Goal: Complete application form: Complete application form

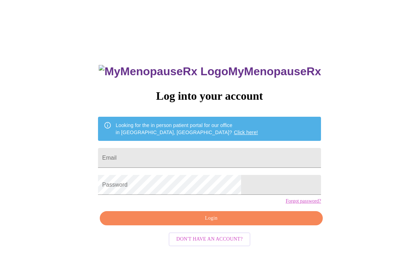
click at [151, 157] on input "Email" at bounding box center [209, 158] width 223 height 20
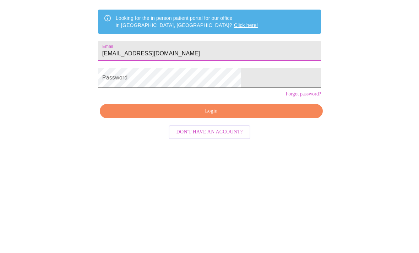
type input "[EMAIL_ADDRESS][DOMAIN_NAME]"
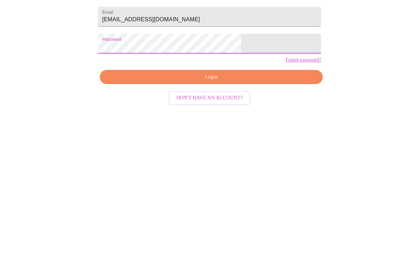
click at [234, 214] on span "Login" at bounding box center [211, 218] width 207 height 9
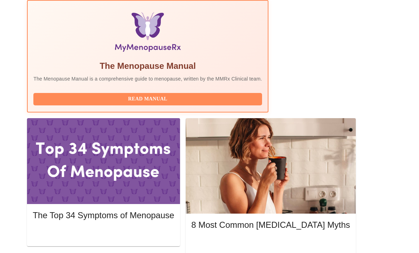
scroll to position [244, 0]
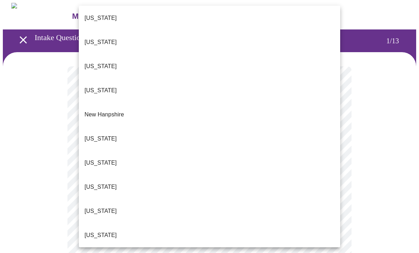
scroll to position [583, 0]
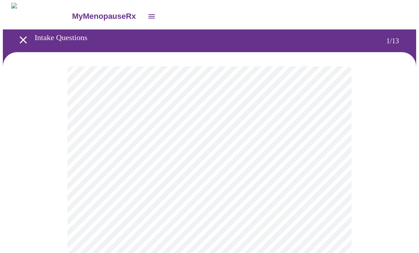
scroll to position [57, 0]
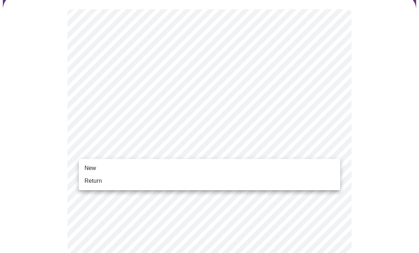
click at [233, 185] on li "Return" at bounding box center [209, 181] width 261 height 13
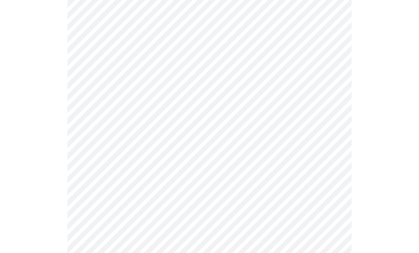
scroll to position [0, 0]
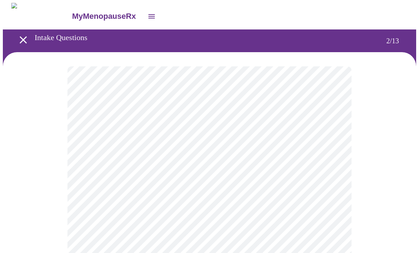
click at [326, 153] on body "MyMenopauseRx Intake Questions 2 / 13" at bounding box center [210, 216] width 414 height 426
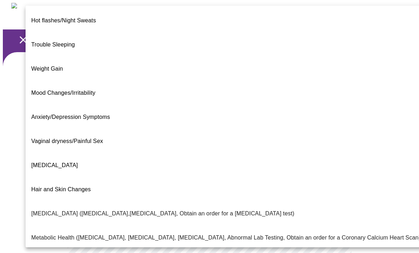
click at [70, 39] on span "Trouble Sleeping" at bounding box center [53, 45] width 44 height 20
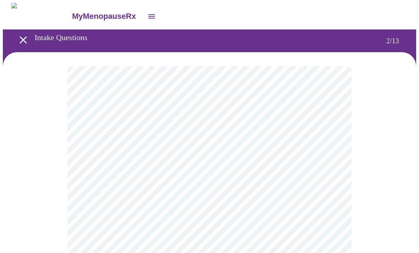
click at [183, 148] on body "MyMenopauseRx Intake Questions 2 / 13" at bounding box center [210, 214] width 414 height 422
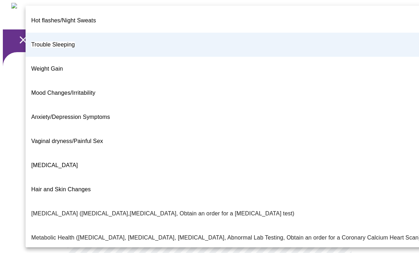
click at [83, 20] on span "Hot flashes/Night Sweats" at bounding box center [63, 21] width 65 height 20
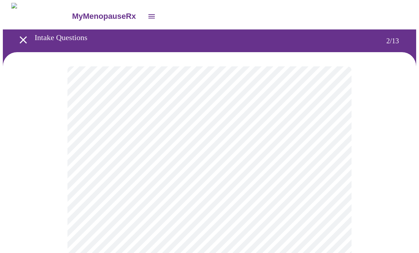
click at [335, 151] on body "MyMenopauseRx Intake Questions 2 / 13" at bounding box center [210, 214] width 414 height 422
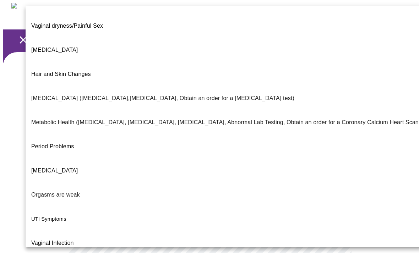
scroll to position [115, 0]
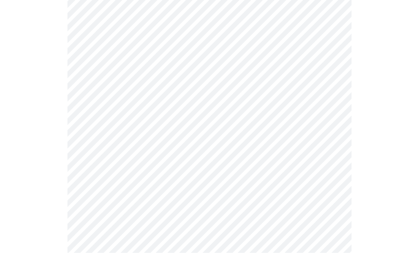
scroll to position [89, 0]
click at [328, 128] on body "MyMenopauseRx Intake Questions 2 / 13" at bounding box center [210, 125] width 414 height 422
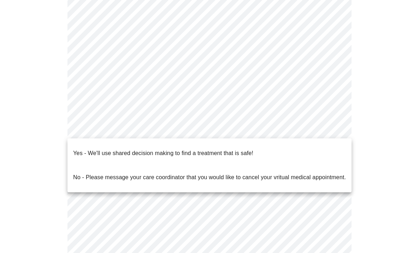
click at [268, 148] on li "Yes - We'll use shared decision making to find a treatment that is safe!" at bounding box center [210, 153] width 284 height 24
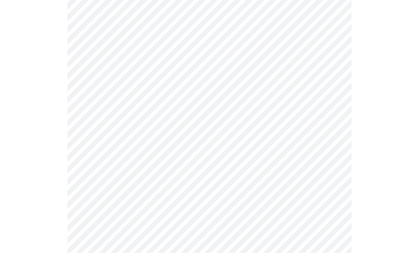
scroll to position [95, 0]
click at [333, 52] on body "MyMenopauseRx Intake Questions 2 / 13" at bounding box center [210, 109] width 414 height 403
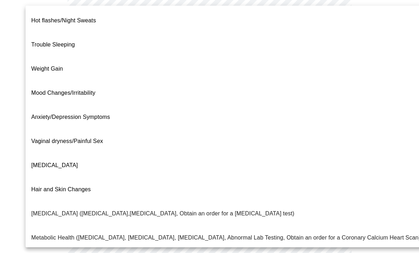
scroll to position [92, 0]
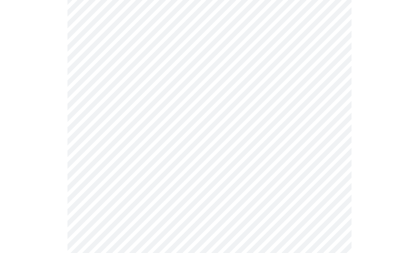
scroll to position [0, 0]
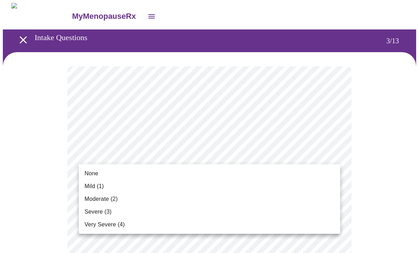
click at [325, 179] on li "None" at bounding box center [209, 173] width 261 height 13
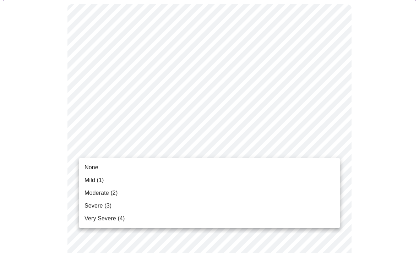
click at [318, 162] on li "None" at bounding box center [209, 167] width 261 height 13
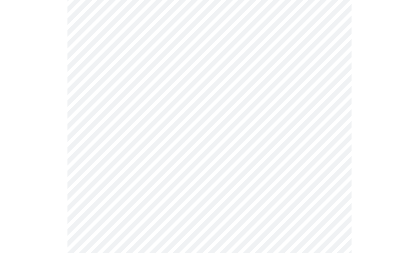
scroll to position [96, 0]
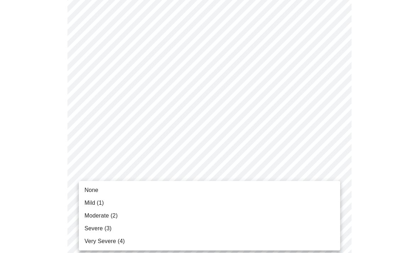
click at [313, 194] on li "None" at bounding box center [209, 190] width 261 height 13
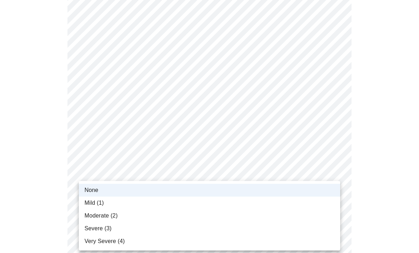
click at [104, 204] on li "Mild (1)" at bounding box center [209, 203] width 261 height 13
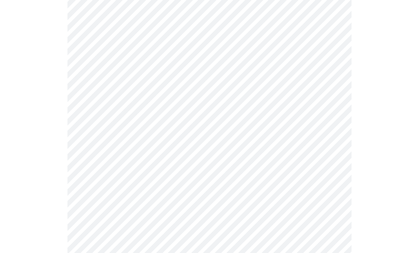
scroll to position [194, 0]
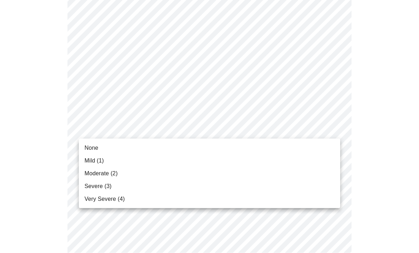
scroll to position [194, 0]
click at [101, 160] on span "Mild (1)" at bounding box center [95, 161] width 20 height 9
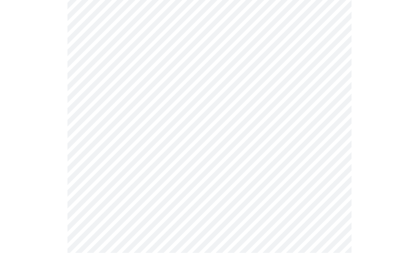
click at [320, 156] on body "MyMenopauseRx Intake Questions 3 / 13" at bounding box center [210, 250] width 414 height 903
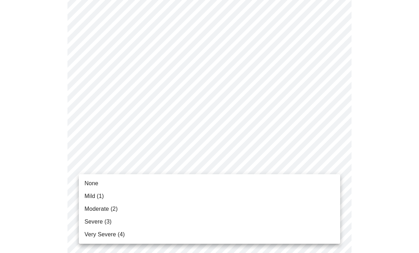
click at [96, 193] on span "Mild (1)" at bounding box center [95, 196] width 20 height 9
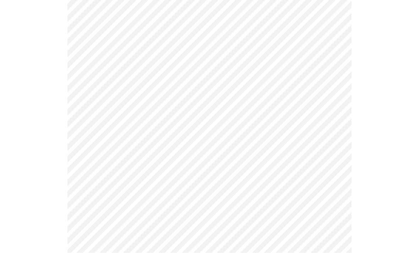
click at [325, 155] on body "MyMenopauseRx Intake Questions 3 / 13" at bounding box center [210, 199] width 414 height 893
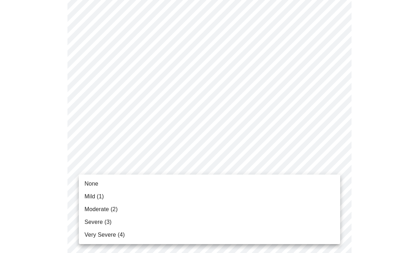
click at [124, 184] on li "None" at bounding box center [209, 184] width 261 height 13
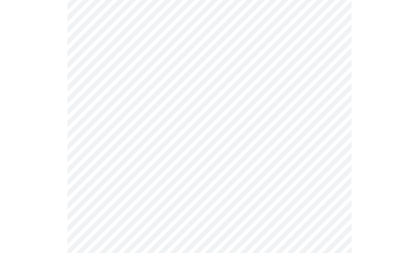
click at [137, 167] on body "MyMenopauseRx Intake Questions 3 / 13" at bounding box center [210, 194] width 414 height 884
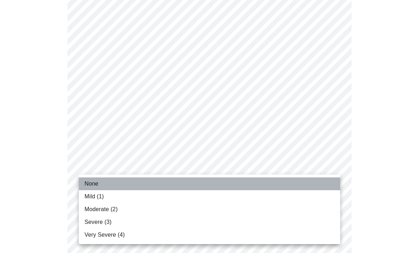
click at [132, 185] on li "None" at bounding box center [209, 184] width 261 height 13
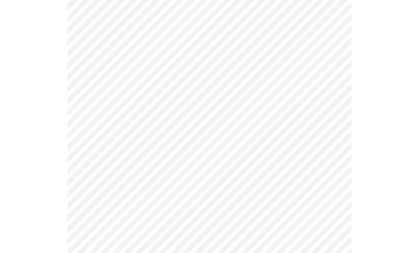
scroll to position [317, 0]
click at [323, 147] on body "MyMenopauseRx Intake Questions 3 / 13" at bounding box center [210, 128] width 414 height 884
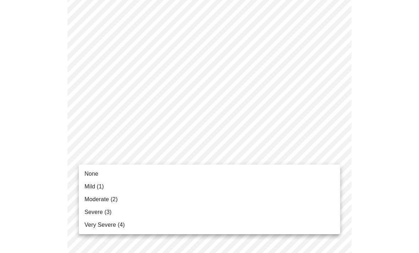
click at [101, 188] on span "Mild (1)" at bounding box center [95, 187] width 20 height 9
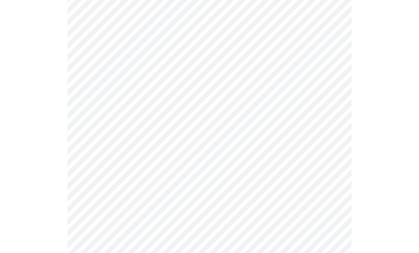
click at [328, 157] on body "MyMenopauseRx Intake Questions 3 / 13" at bounding box center [210, 123] width 414 height 874
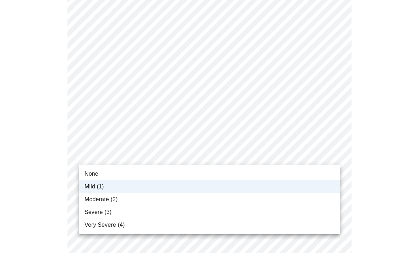
click at [325, 171] on li "None" at bounding box center [209, 174] width 261 height 13
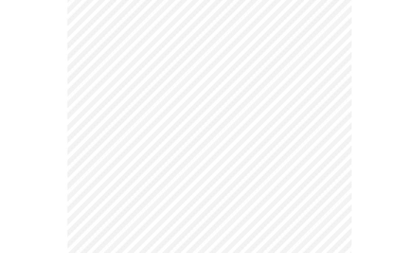
click at [331, 157] on body "MyMenopauseRx Intake Questions 3 / 13" at bounding box center [210, 123] width 414 height 874
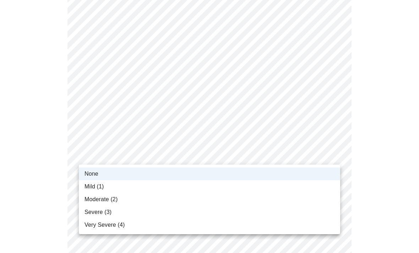
click at [259, 184] on li "Mild (1)" at bounding box center [209, 186] width 261 height 13
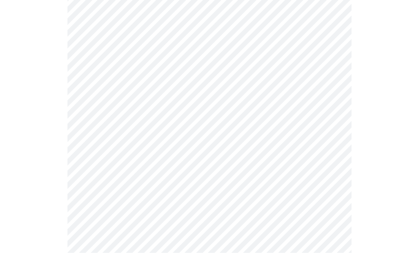
scroll to position [355, 0]
click at [325, 163] on body "MyMenopauseRx Intake Questions 3 / 13" at bounding box center [210, 85] width 414 height 874
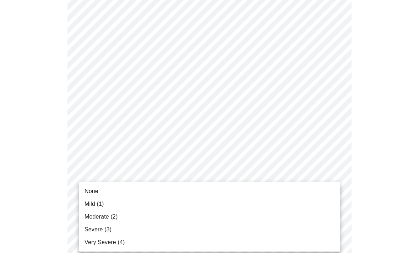
click at [255, 189] on li "None" at bounding box center [209, 191] width 261 height 13
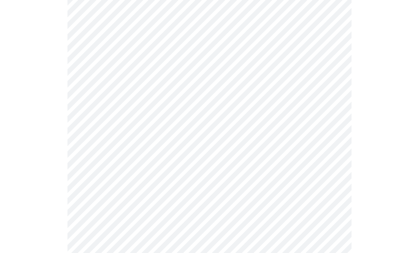
scroll to position [403, 0]
click at [315, 181] on body "MyMenopauseRx Intake Questions 3 / 13" at bounding box center [210, 32] width 414 height 864
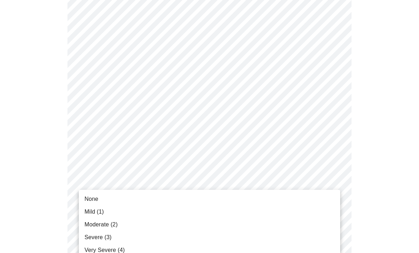
click at [319, 206] on li "Mild (1)" at bounding box center [209, 212] width 261 height 13
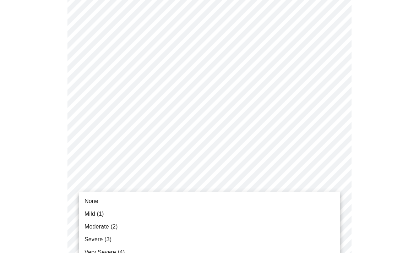
scroll to position [458, 0]
click at [323, 195] on li "None" at bounding box center [209, 201] width 261 height 13
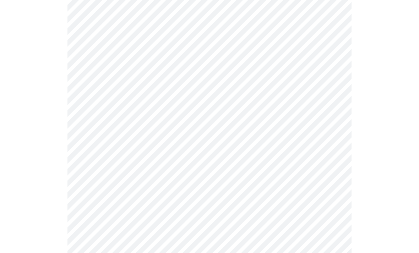
scroll to position [508, 0]
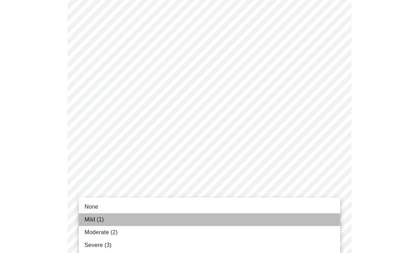
click at [324, 219] on li "Mild (1)" at bounding box center [209, 220] width 261 height 13
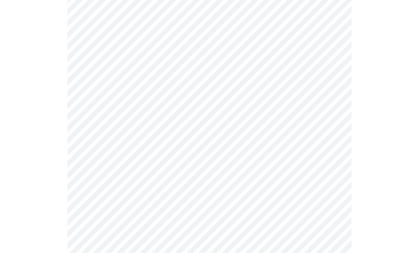
scroll to position [281, 0]
click at [332, 150] on body "MyMenopauseRx Intake Questions 4 / 13" at bounding box center [210, 72] width 414 height 700
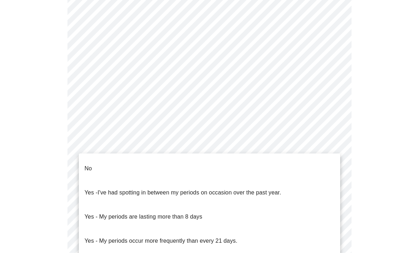
scroll to position [281, 0]
click at [336, 164] on li "No" at bounding box center [209, 169] width 261 height 24
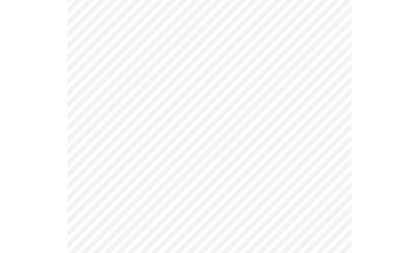
click at [317, 200] on body "MyMenopauseRx Intake Questions 4 / 13" at bounding box center [210, 70] width 414 height 696
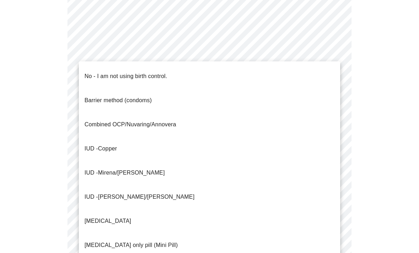
click at [241, 161] on li "IUD - Mirena/[PERSON_NAME]" at bounding box center [209, 173] width 261 height 24
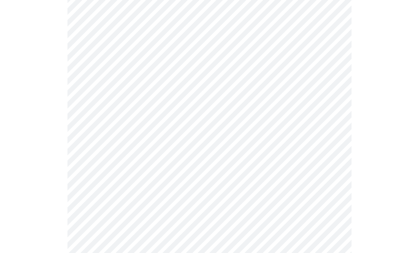
click at [380, 198] on div at bounding box center [210, 92] width 414 height 642
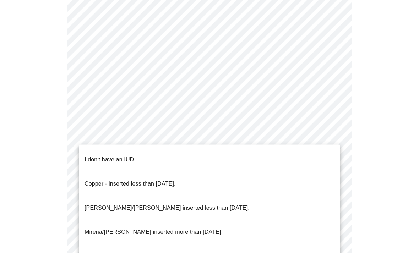
scroll to position [401, 0]
click at [196, 204] on p "[PERSON_NAME]/[PERSON_NAME] inserted less than [DATE]." at bounding box center [167, 208] width 165 height 9
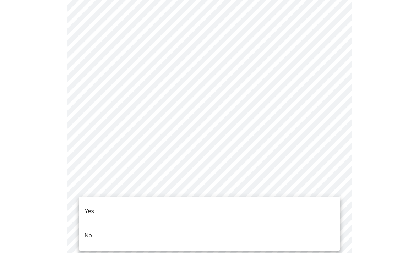
click at [245, 205] on li "Yes" at bounding box center [209, 212] width 261 height 24
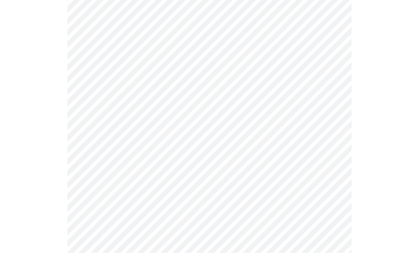
scroll to position [96, 0]
click at [330, 151] on body "MyMenopauseRx Intake Questions 5 / 13" at bounding box center [210, 169] width 414 height 525
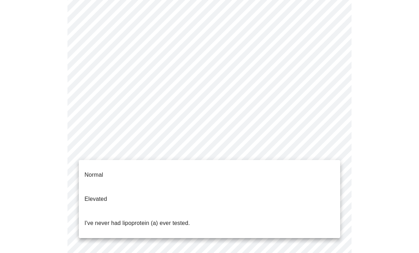
click at [315, 211] on li "I've never had lipoprotein (a) ever tested." at bounding box center [209, 223] width 261 height 24
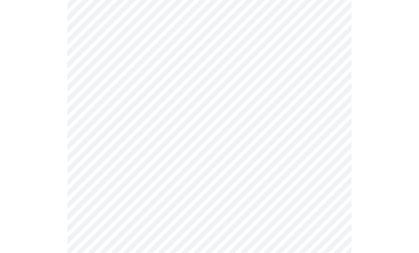
scroll to position [245, 0]
click at [391, 161] on div at bounding box center [210, 42] width 414 height 471
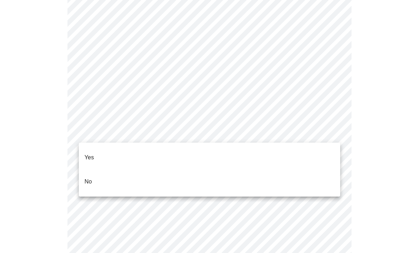
click at [312, 179] on li "No" at bounding box center [209, 182] width 261 height 24
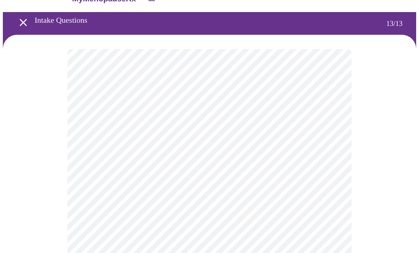
scroll to position [18, 0]
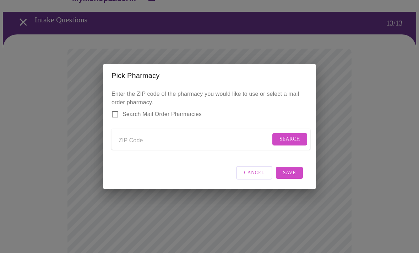
click at [119, 107] on input "Search Mail Order Pharmacies" at bounding box center [115, 114] width 15 height 15
checkbox input "true"
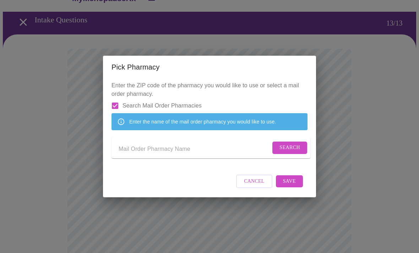
click at [148, 145] on input "Send a message to your care team" at bounding box center [195, 149] width 152 height 11
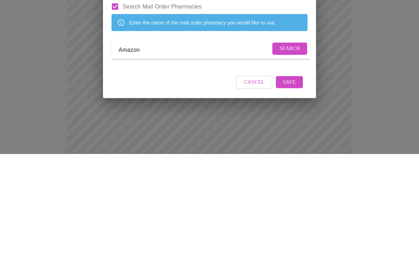
type input "Amazon"
click at [287, 144] on span "Search" at bounding box center [290, 148] width 21 height 9
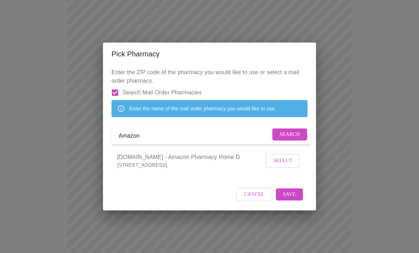
click at [277, 166] on span "Select" at bounding box center [283, 161] width 19 height 9
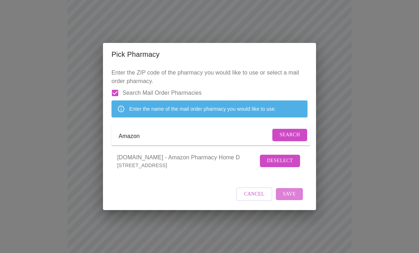
click at [296, 199] on span "Save" at bounding box center [289, 194] width 13 height 9
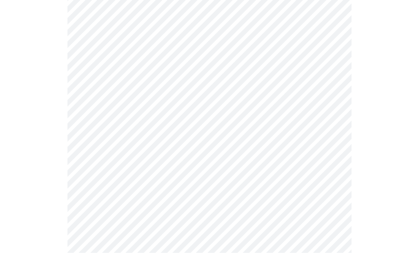
scroll to position [297, 0]
